Goal: Check status: Check status

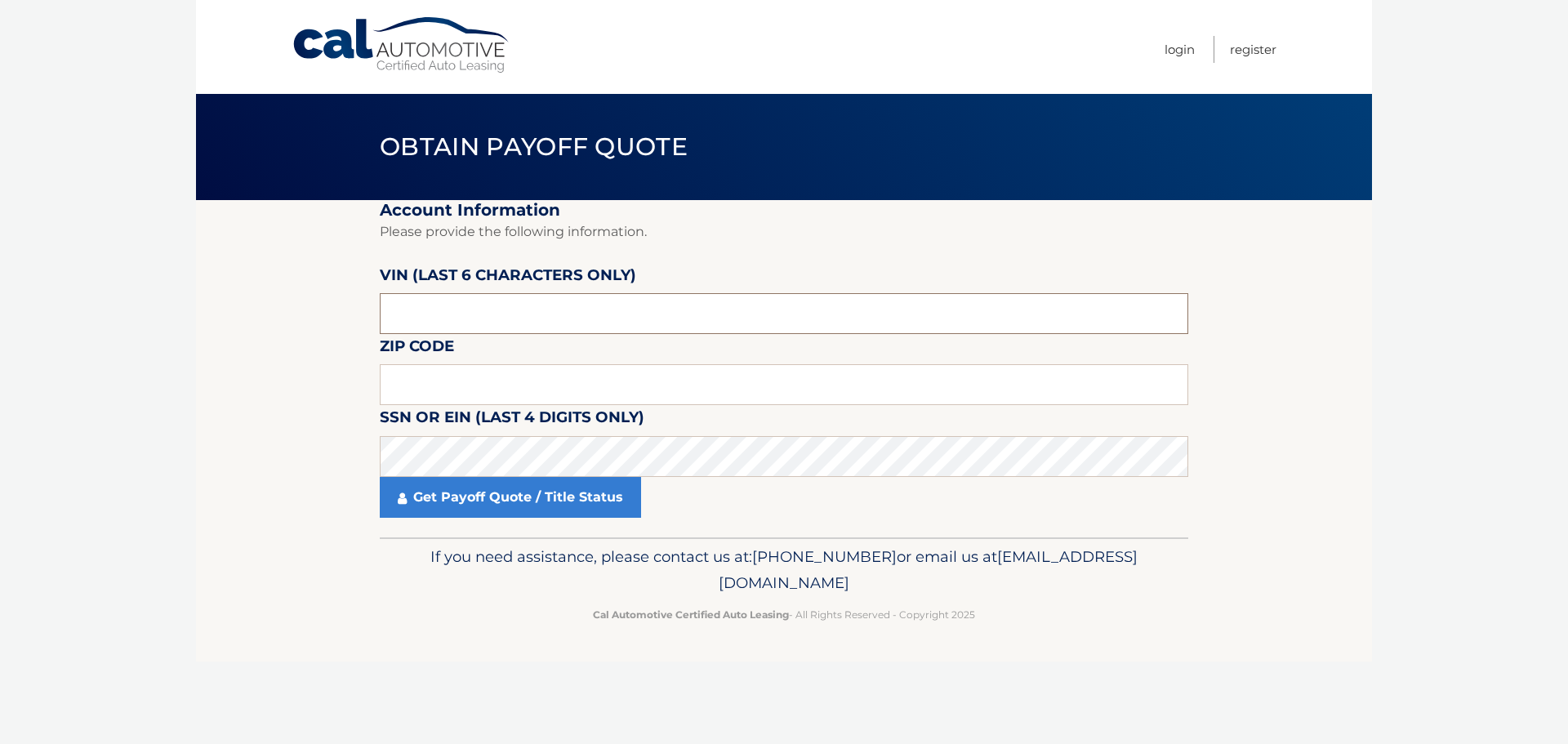
drag, startPoint x: 441, startPoint y: 313, endPoint x: 335, endPoint y: 310, distance: 106.0
click at [335, 310] on section "Account Information Please provide the following information. [PERSON_NAME] (la…" at bounding box center [784, 369] width 1176 height 337
type input "536302"
click at [400, 387] on input "text" at bounding box center [784, 384] width 808 height 40
type input "33467"
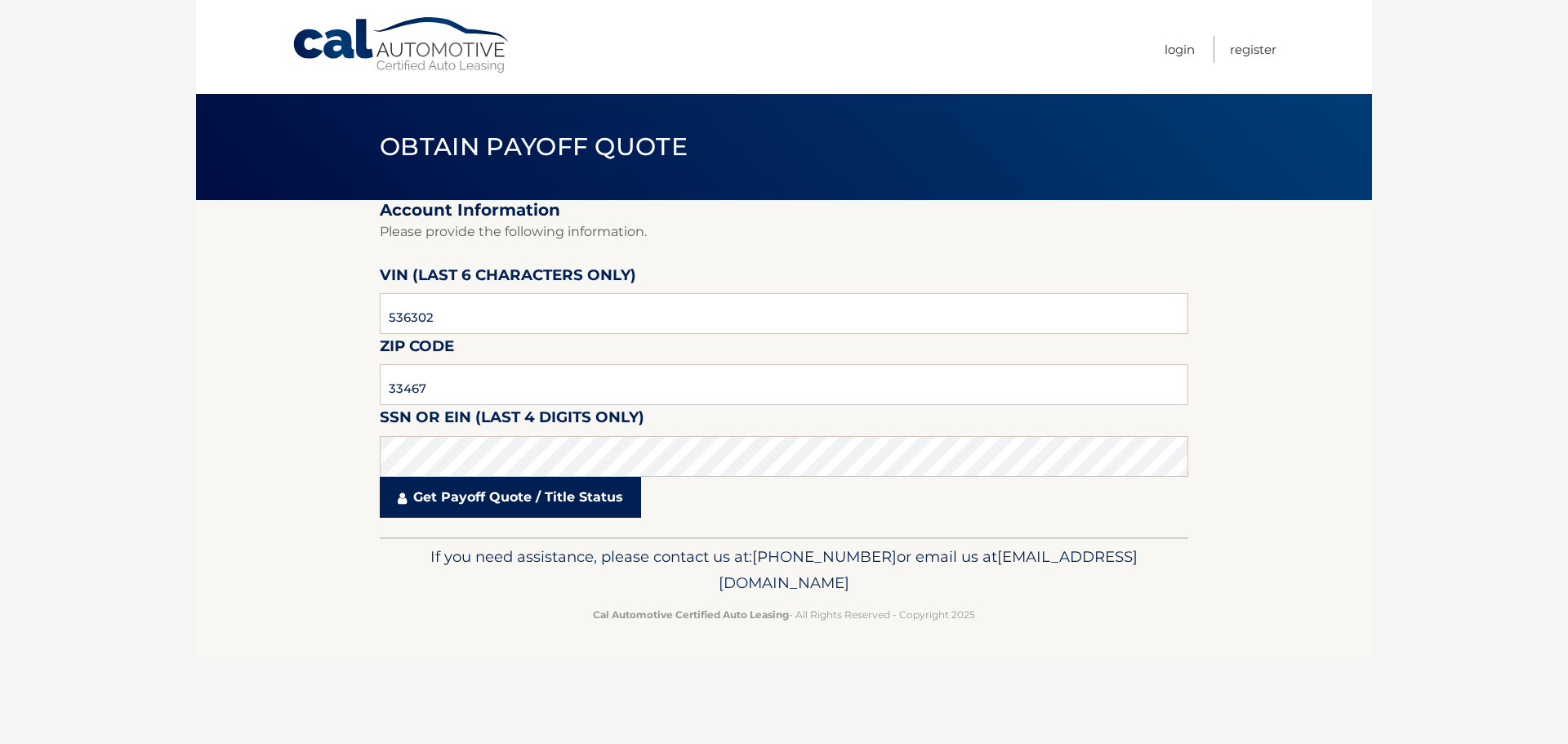
click at [492, 495] on link "Get Payoff Quote / Title Status" at bounding box center [511, 497] width 261 height 40
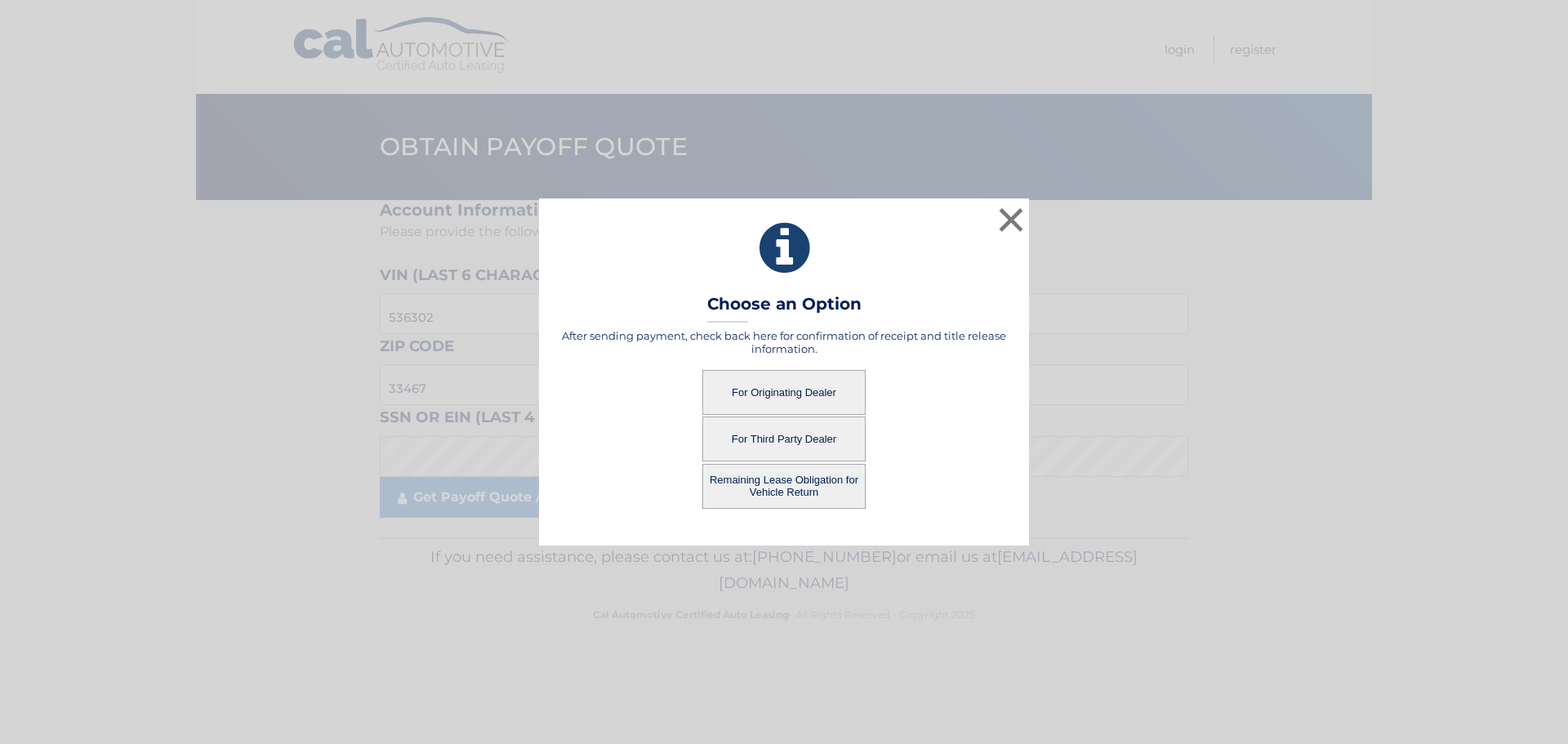
click at [790, 395] on button "For Originating Dealer" at bounding box center [784, 392] width 163 height 45
click at [758, 388] on button "For Originating Dealer" at bounding box center [784, 392] width 163 height 45
